Goal: Information Seeking & Learning: Learn about a topic

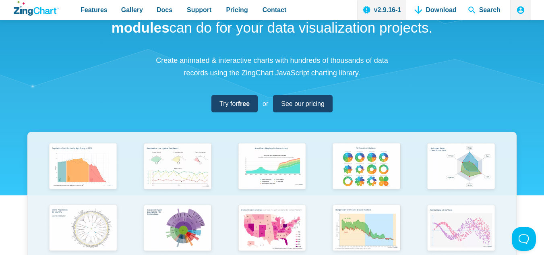
scroll to position [81, 0]
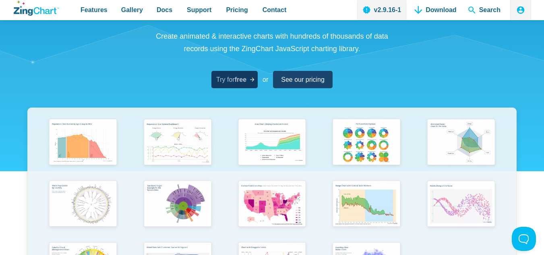
click at [233, 78] on span "Try for free" at bounding box center [231, 79] width 30 height 11
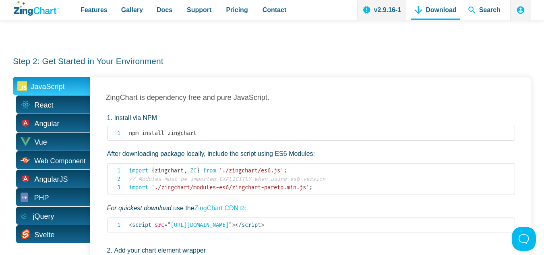
click at [56, 81] on span "JavaScript" at bounding box center [48, 87] width 34 height 12
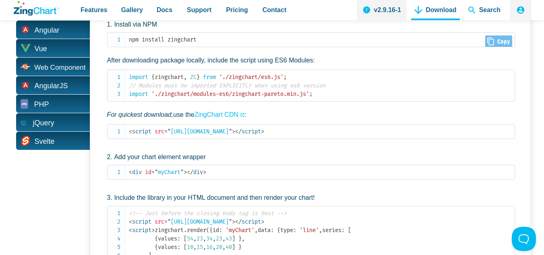
scroll to position [322, 0]
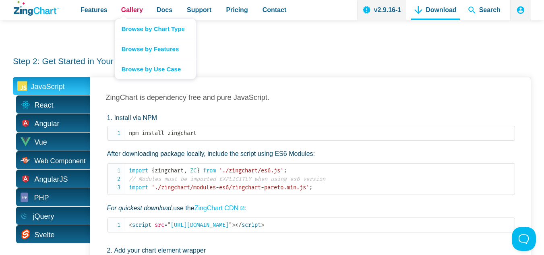
click at [131, 10] on span "Gallery" at bounding box center [132, 9] width 22 height 11
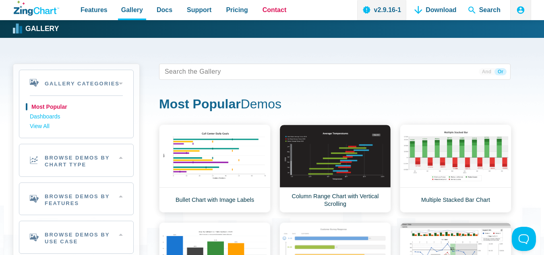
scroll to position [40, 0]
